Goal: Task Accomplishment & Management: Understand process/instructions

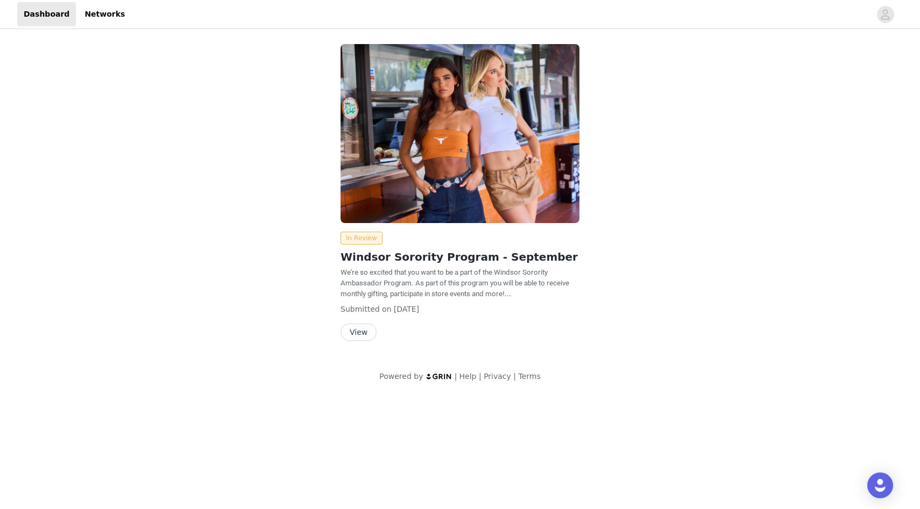
click at [357, 343] on div "In Review Windsor Sorority Program - September We're so excited that you want t…" at bounding box center [460, 195] width 252 height 314
click at [358, 332] on button "View" at bounding box center [358, 332] width 36 height 17
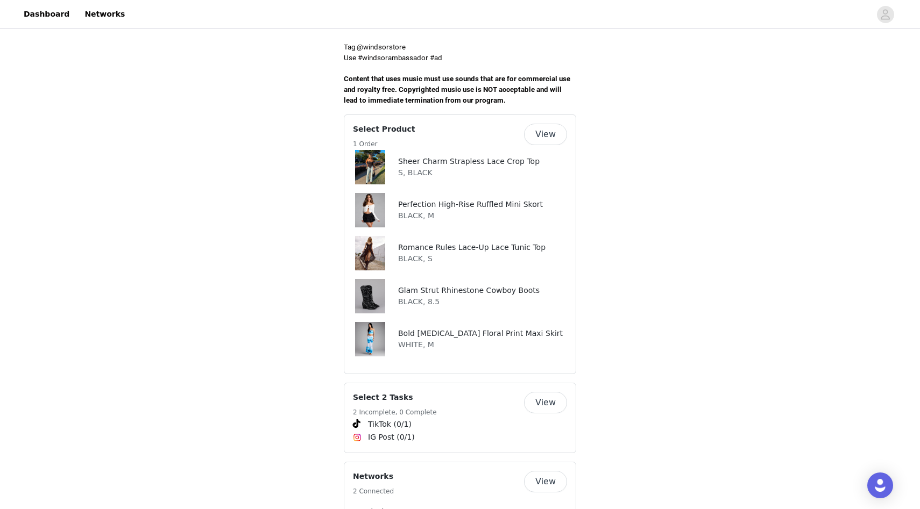
scroll to position [397, 0]
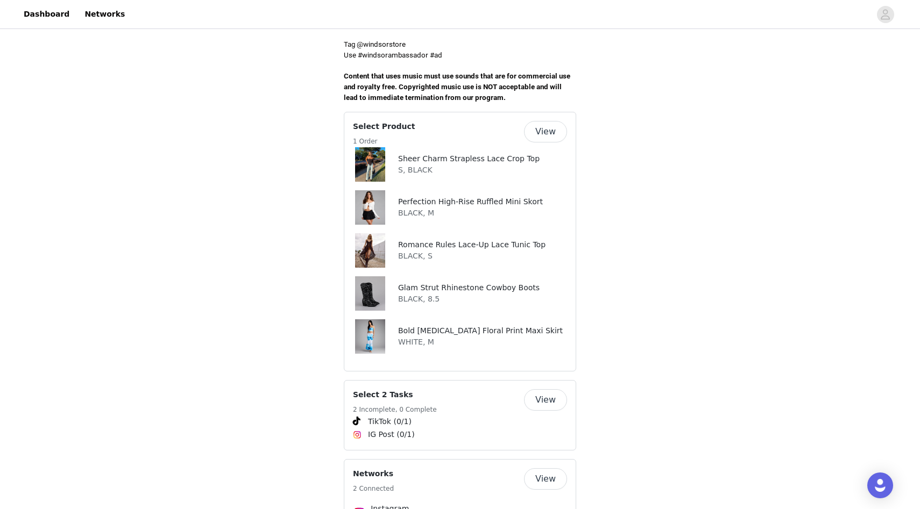
click at [371, 298] on img at bounding box center [370, 293] width 31 height 34
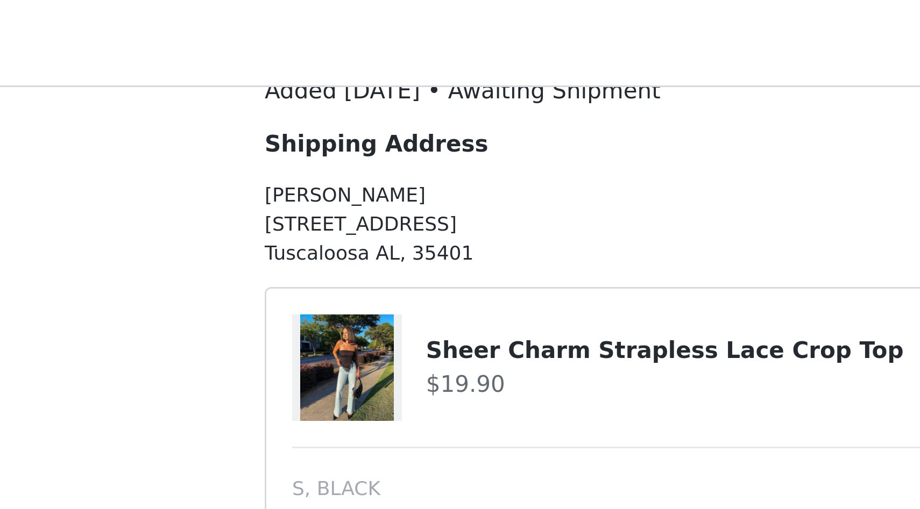
scroll to position [319, 0]
